Goal: Information Seeking & Learning: Learn about a topic

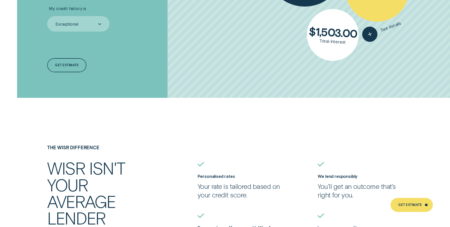
scroll to position [1087, 0]
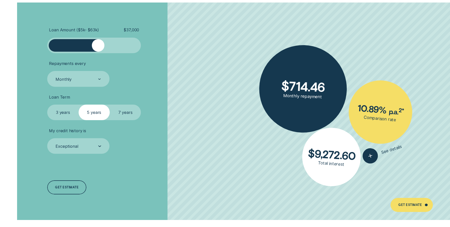
drag, startPoint x: 58, startPoint y: 47, endPoint x: 98, endPoint y: 46, distance: 39.7
click at [98, 46] on div at bounding box center [98, 45] width 13 height 13
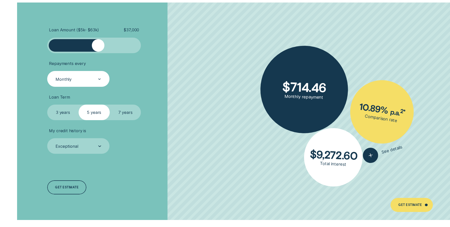
click at [82, 79] on div "Monthly" at bounding box center [78, 79] width 46 height 6
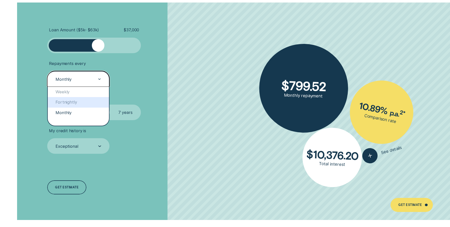
click at [79, 99] on div "Fortnightly" at bounding box center [78, 102] width 61 height 10
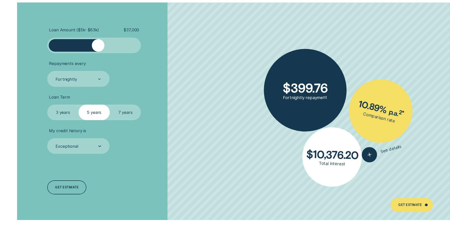
click at [60, 110] on label "3 years" at bounding box center [62, 113] width 31 height 16
click at [47, 105] on input "3 years" at bounding box center [47, 105] width 0 height 0
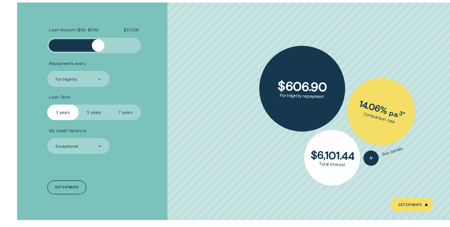
click at [124, 110] on label "7 years" at bounding box center [125, 113] width 31 height 16
click at [110, 105] on input "7 years" at bounding box center [110, 105] width 0 height 0
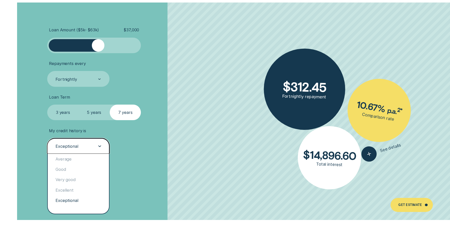
click at [88, 145] on div "Exceptional" at bounding box center [78, 146] width 46 height 6
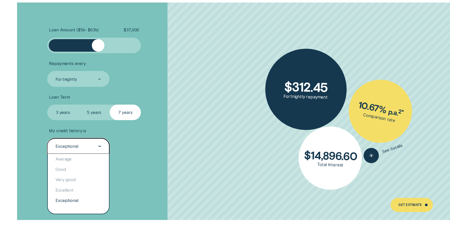
click at [149, 146] on li "My credit history is option Exceptional selected, 5 of 5. 5 results available. …" at bounding box center [119, 141] width 145 height 26
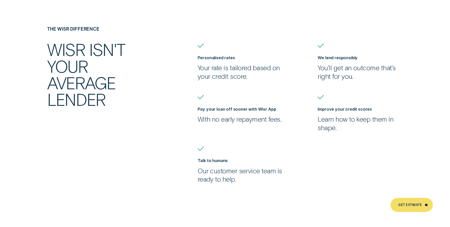
scroll to position [1067, 0]
